Goal: Task Accomplishment & Management: Use online tool/utility

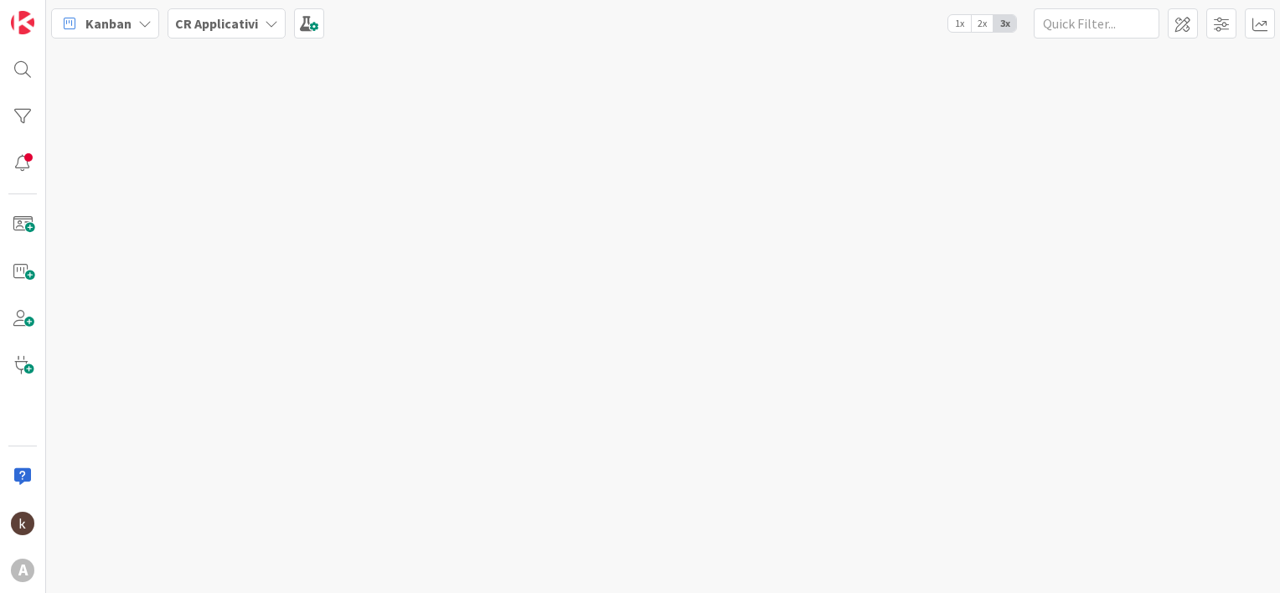
click at [223, 26] on b "CR Applicativi" at bounding box center [216, 23] width 83 height 17
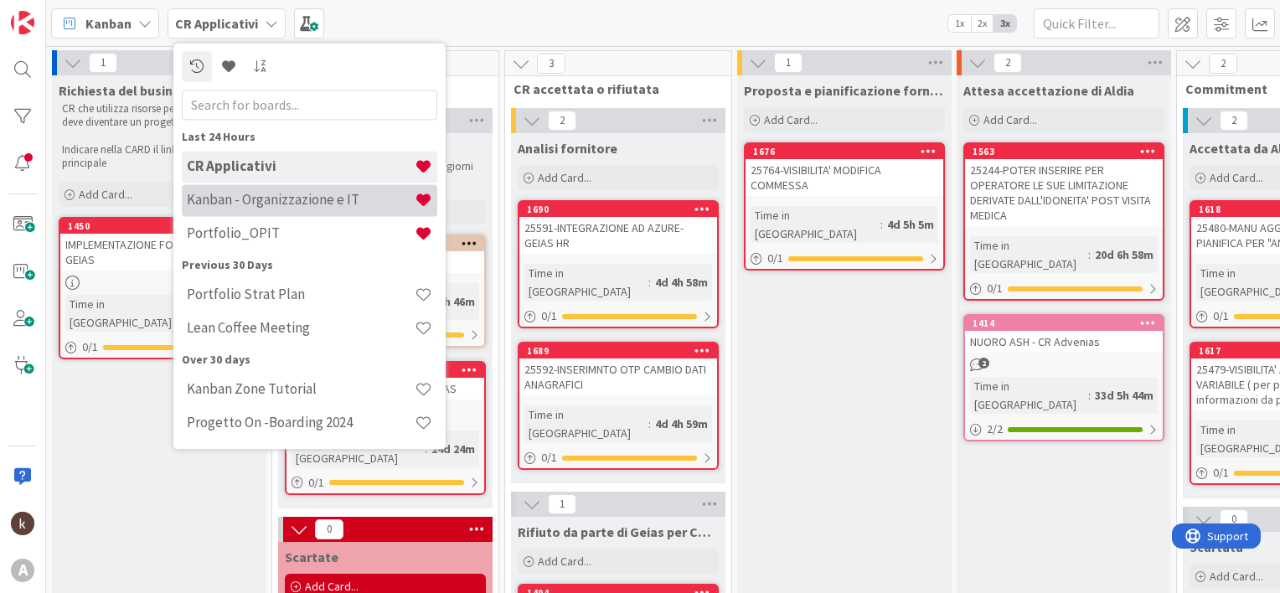
click at [218, 192] on h4 "Kanban - Organizzazione e IT" at bounding box center [301, 200] width 228 height 17
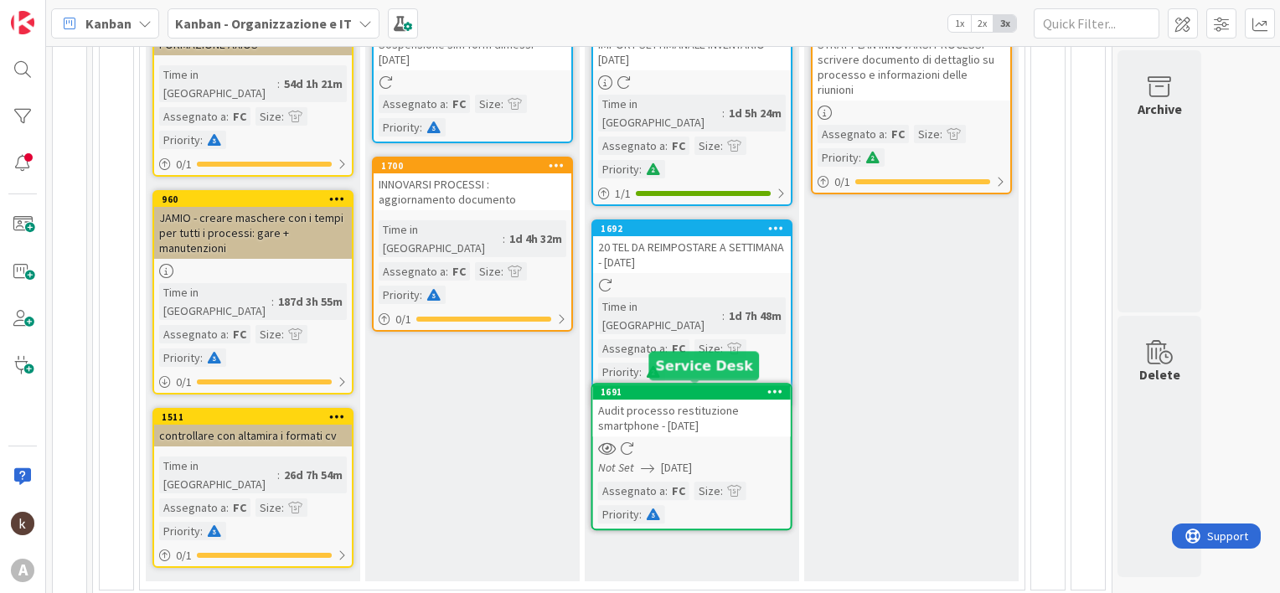
scroll to position [283, 0]
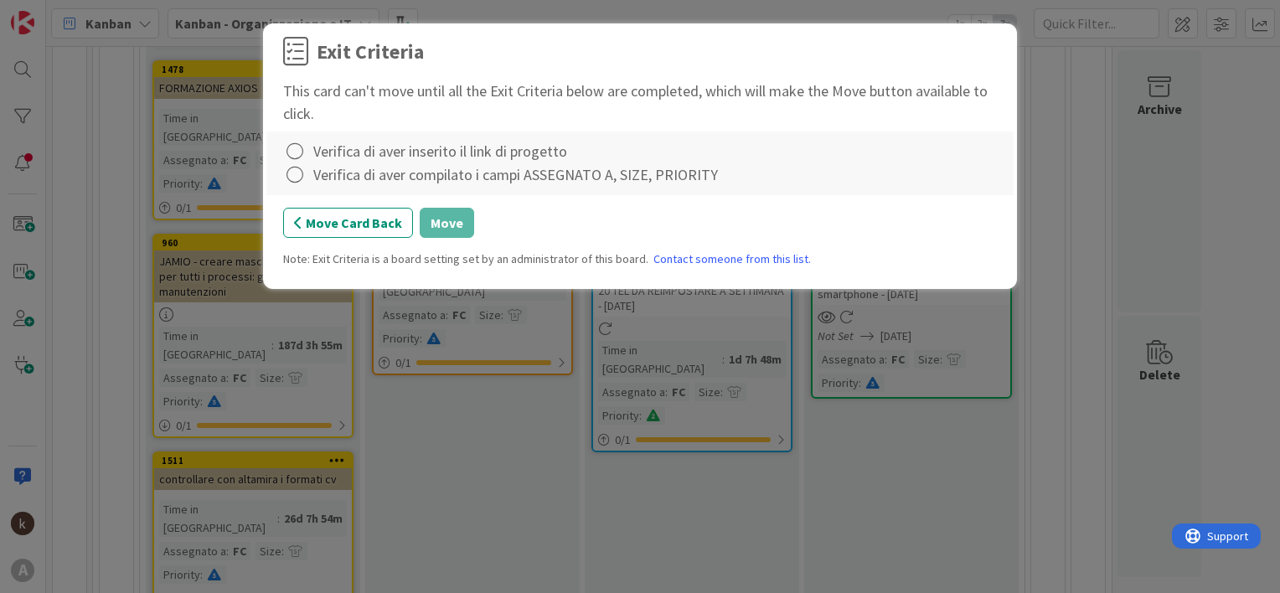
click at [355, 157] on div "Verifica di aver inserito il link di progetto" at bounding box center [440, 151] width 254 height 23
click at [292, 150] on icon at bounding box center [294, 151] width 23 height 23
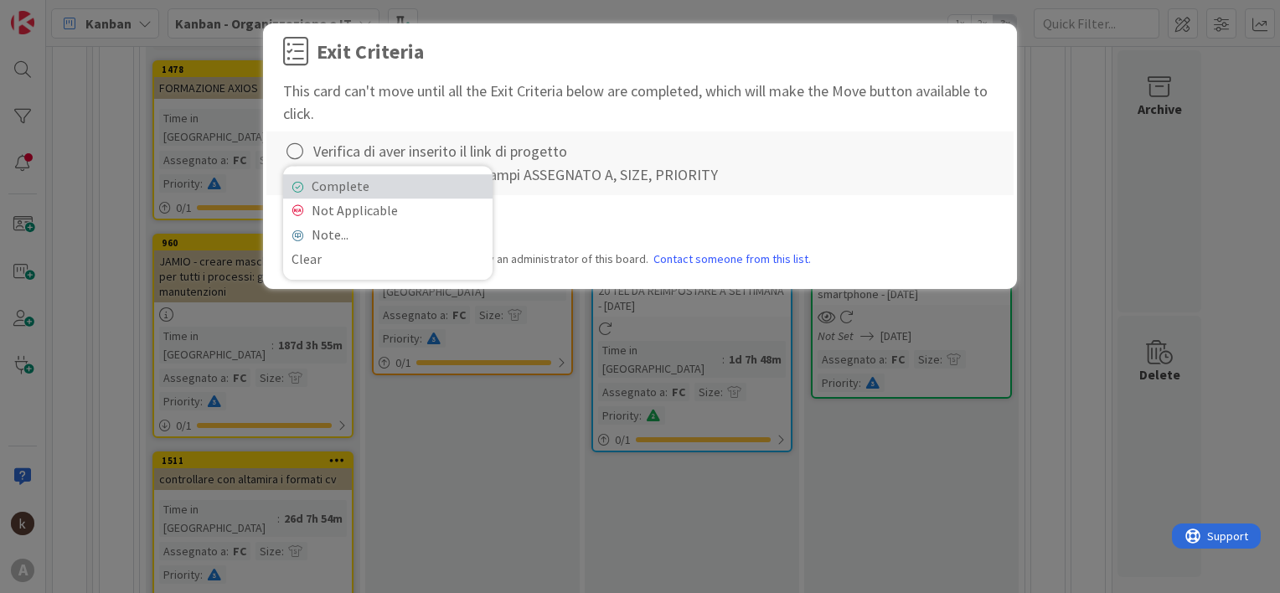
click at [295, 188] on icon at bounding box center [297, 187] width 12 height 10
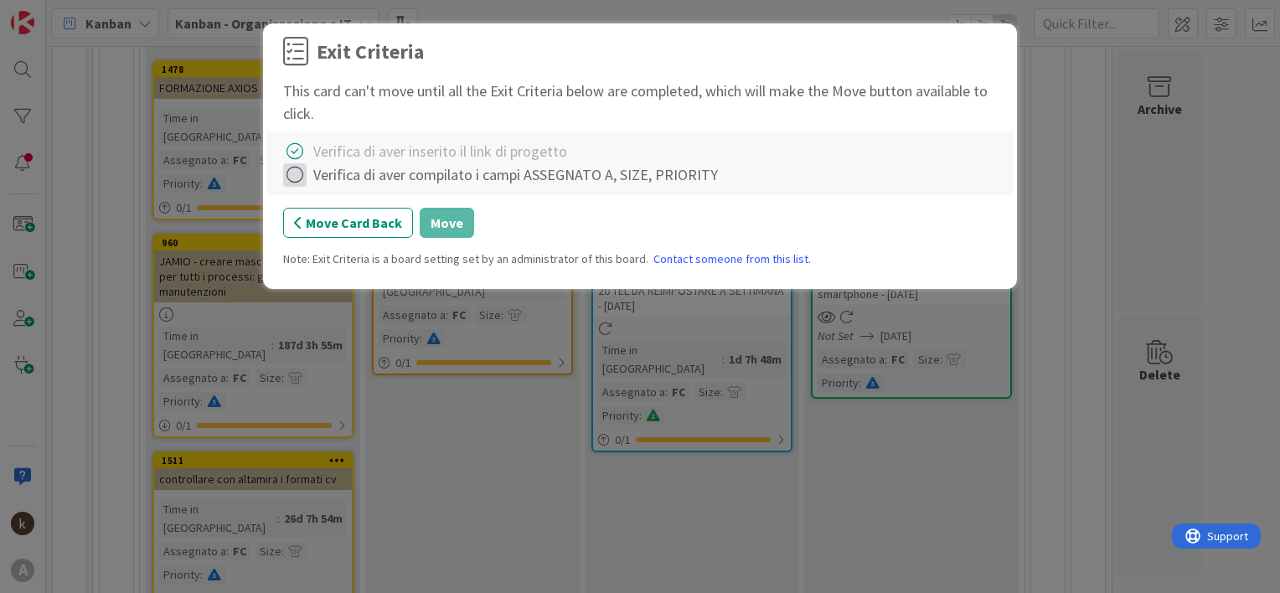
click at [288, 177] on icon at bounding box center [294, 174] width 23 height 23
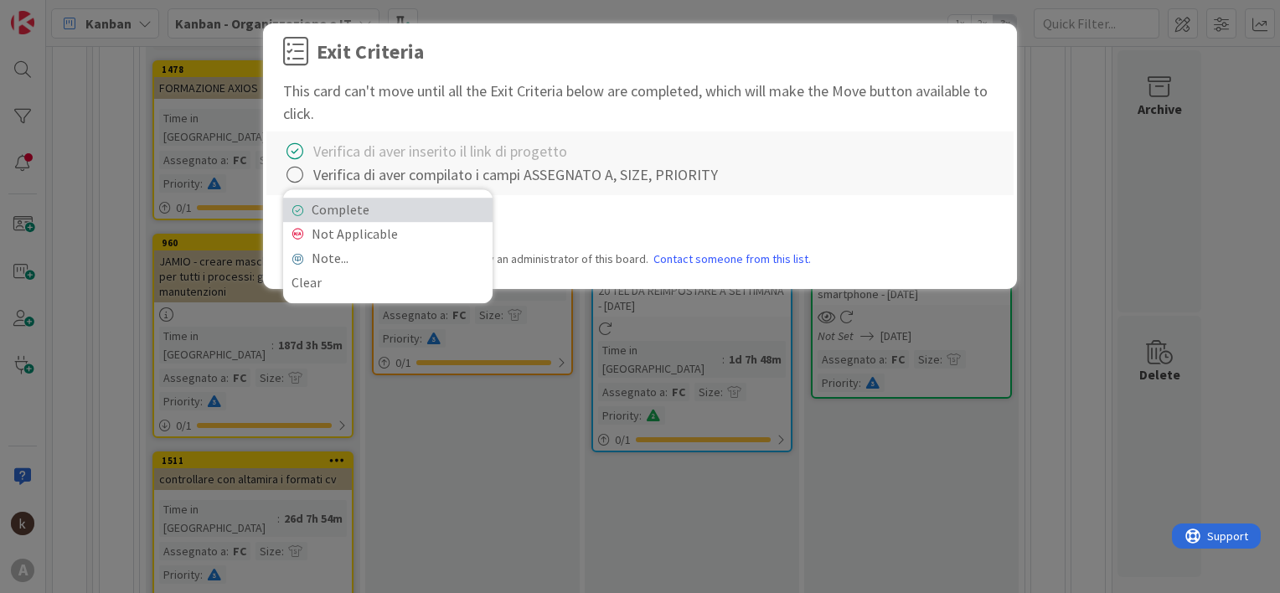
click at [332, 218] on link "Complete" at bounding box center [387, 210] width 209 height 24
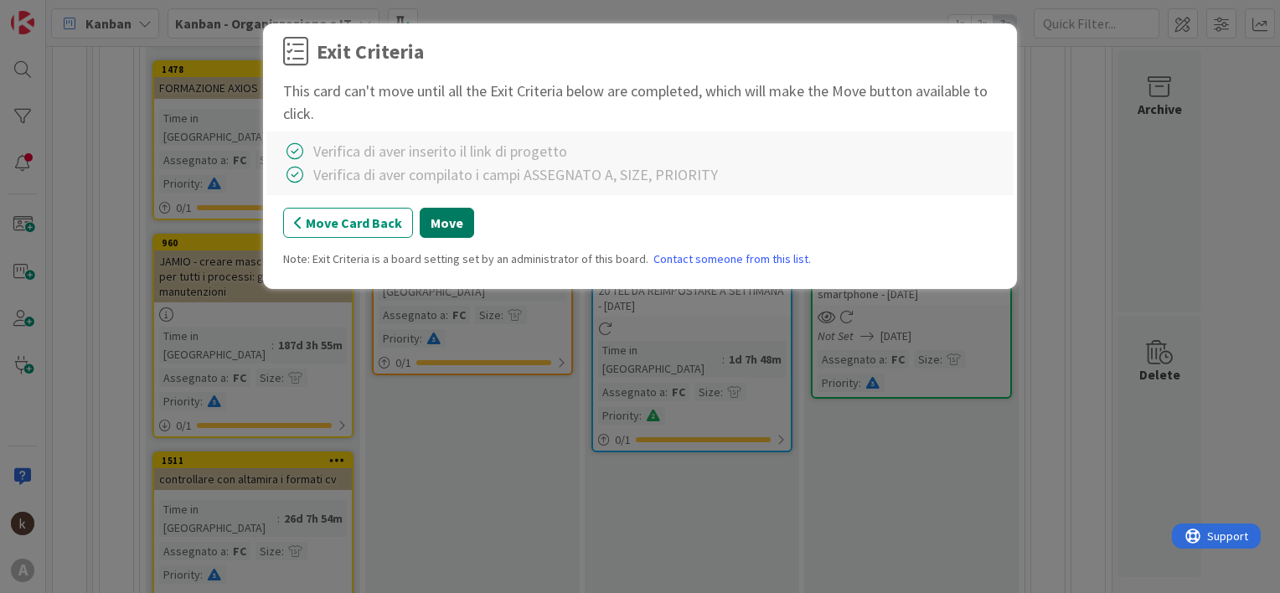
click at [439, 224] on button "Move" at bounding box center [447, 223] width 54 height 30
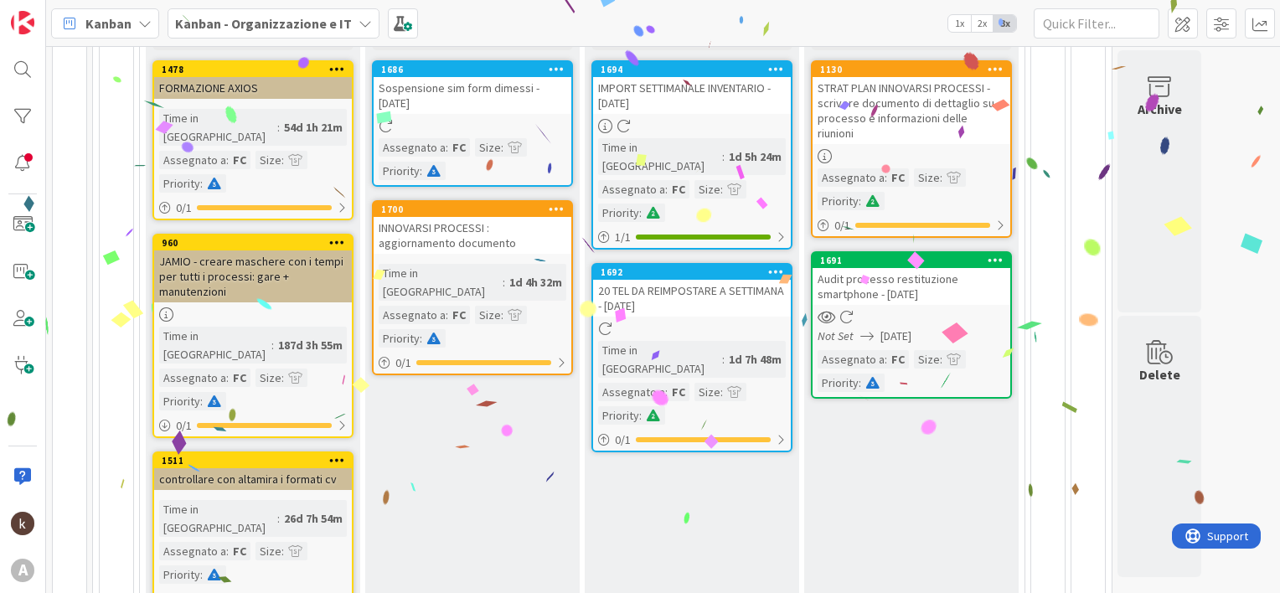
scroll to position [116, 0]
